Goal: Task Accomplishment & Management: Manage account settings

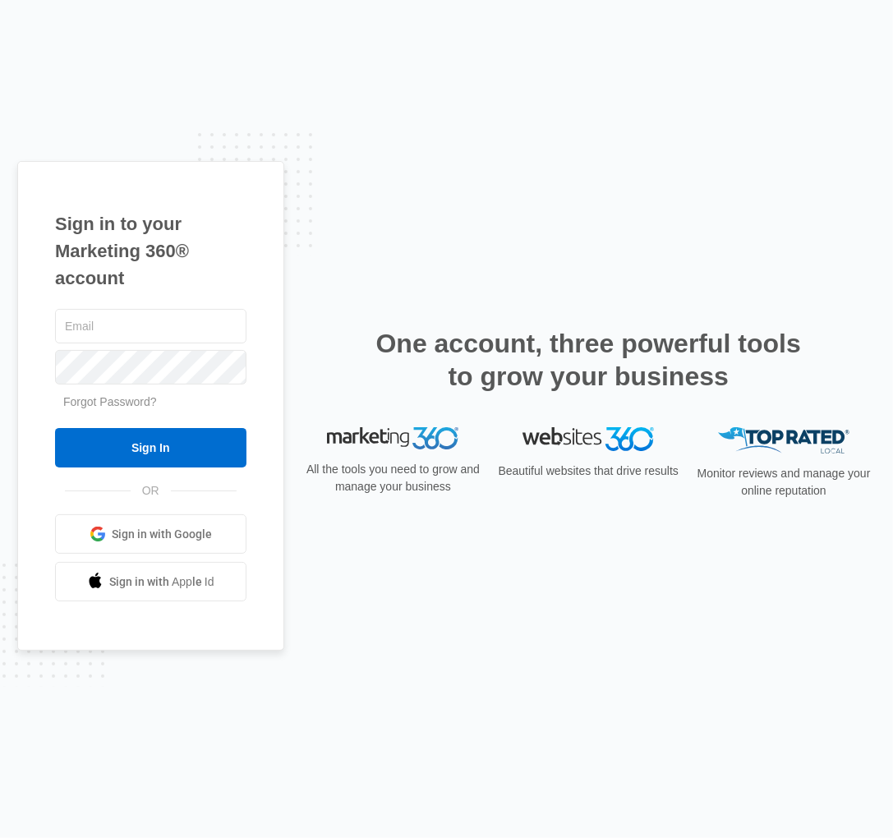
type input "ellyscottagecakery@gmail.com"
click at [157, 449] on input "Sign In" at bounding box center [150, 447] width 191 height 39
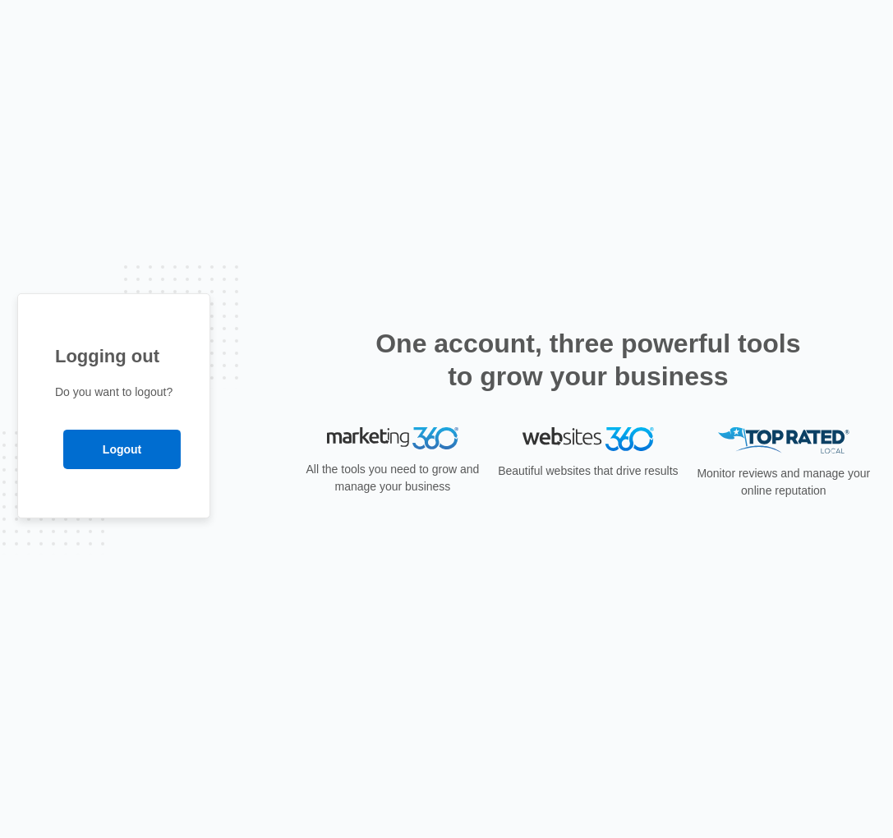
click at [148, 445] on input "Logout" at bounding box center [121, 449] width 117 height 39
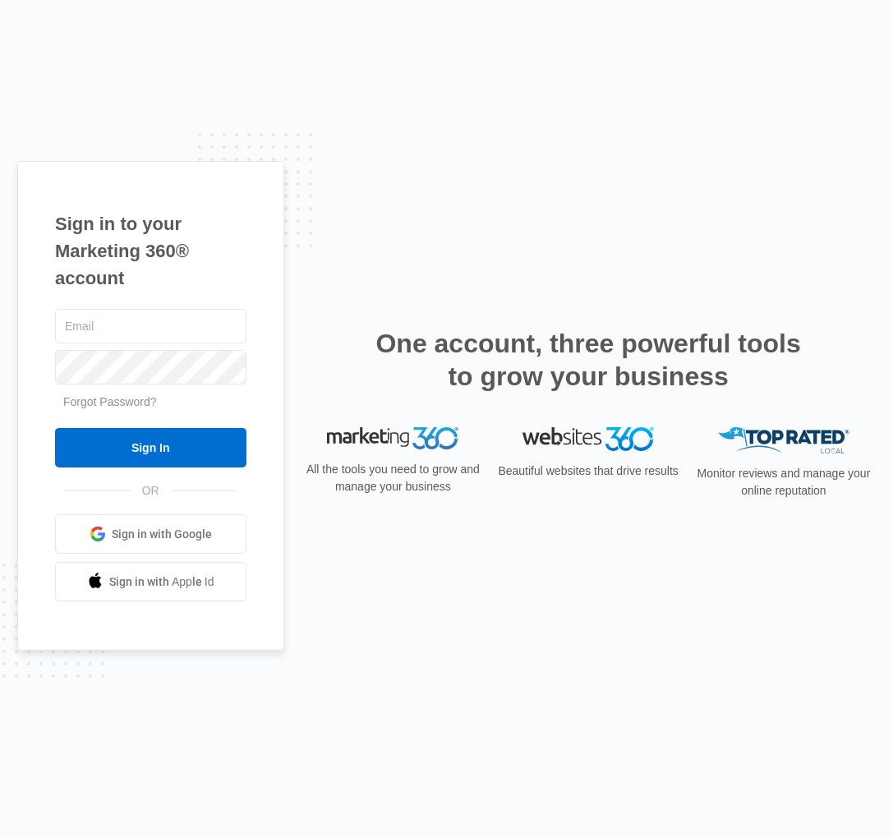
type input "ellyscottagecakery@gmail.com"
click at [146, 454] on input "Sign In" at bounding box center [150, 447] width 191 height 39
